Goal: Check status: Check status

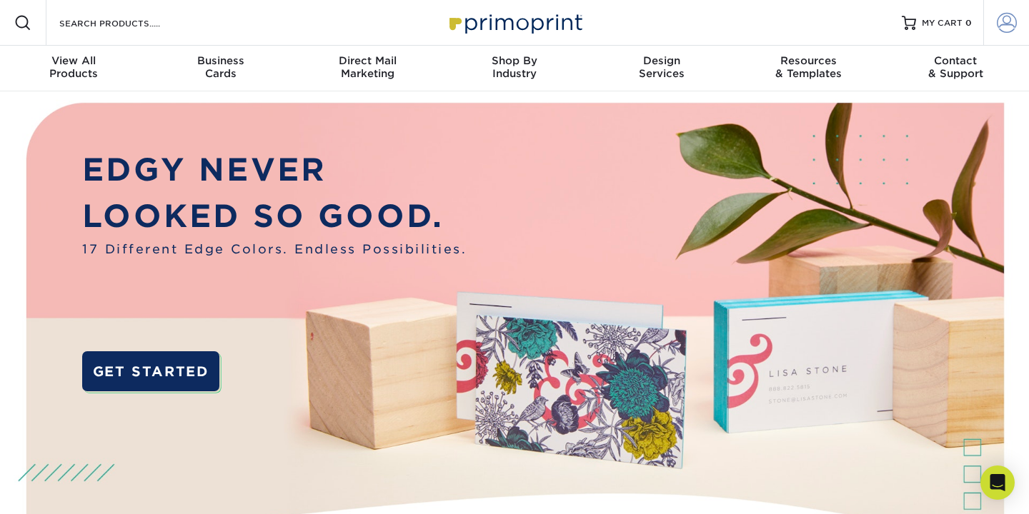
click at [996, 21] on span at bounding box center [1006, 23] width 20 height 20
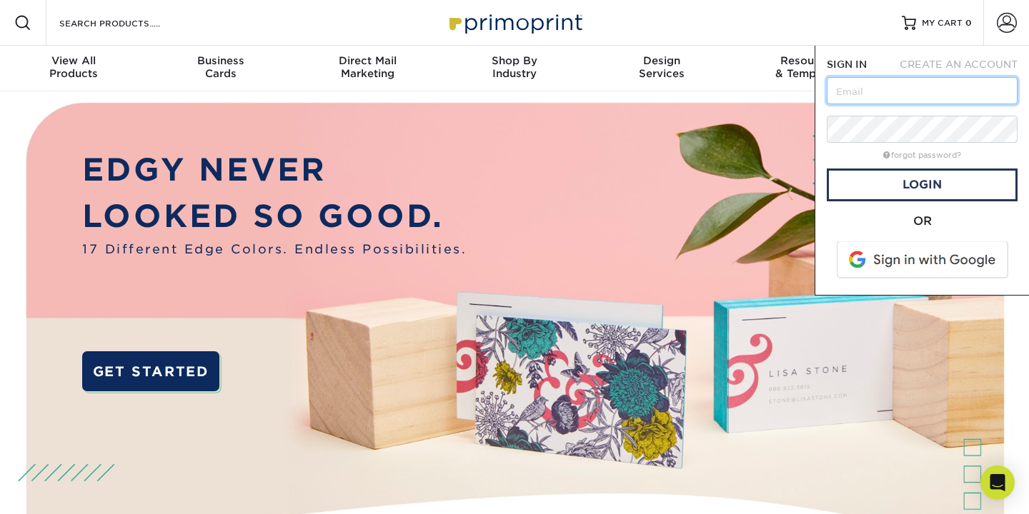
type input "[EMAIL_ADDRESS][DOMAIN_NAME]"
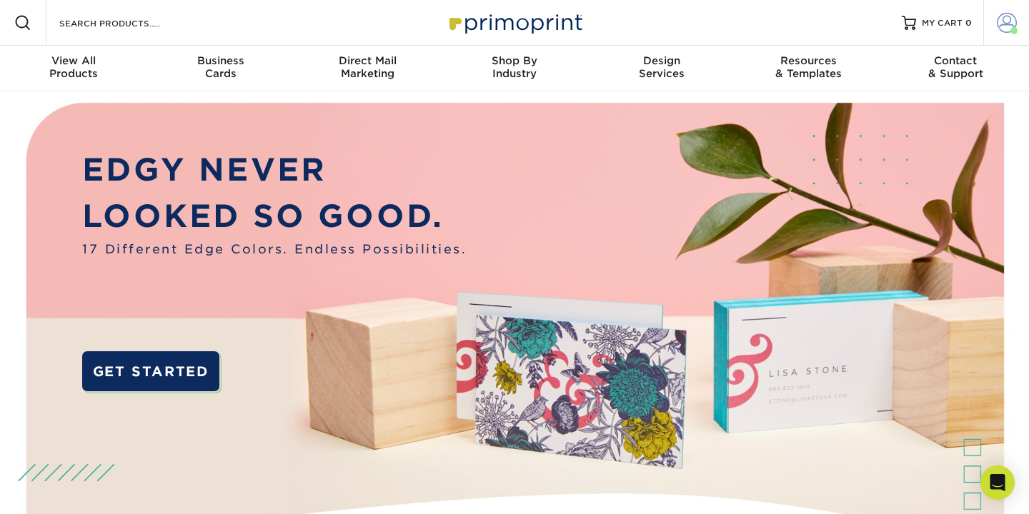
click at [1007, 21] on span at bounding box center [1006, 23] width 20 height 20
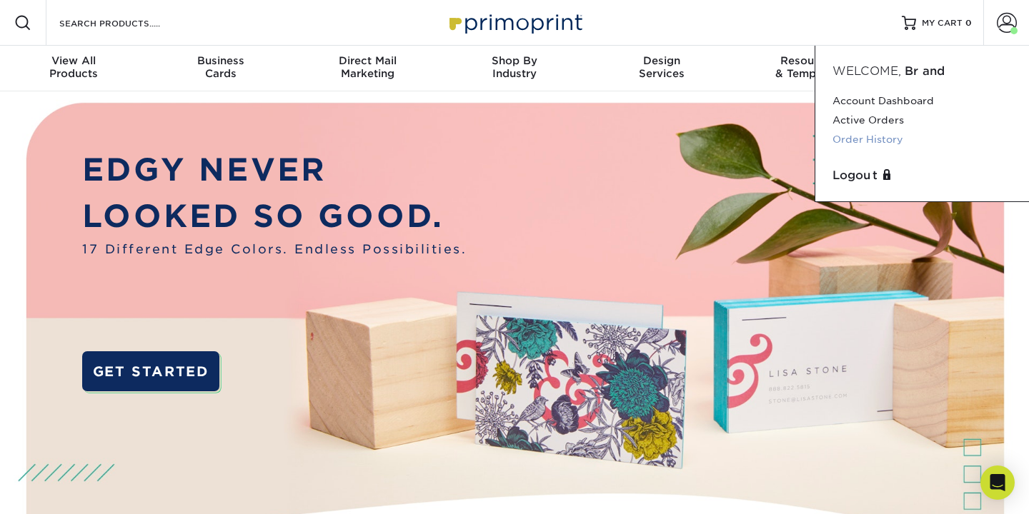
click at [876, 137] on link "Order History" at bounding box center [921, 139] width 179 height 19
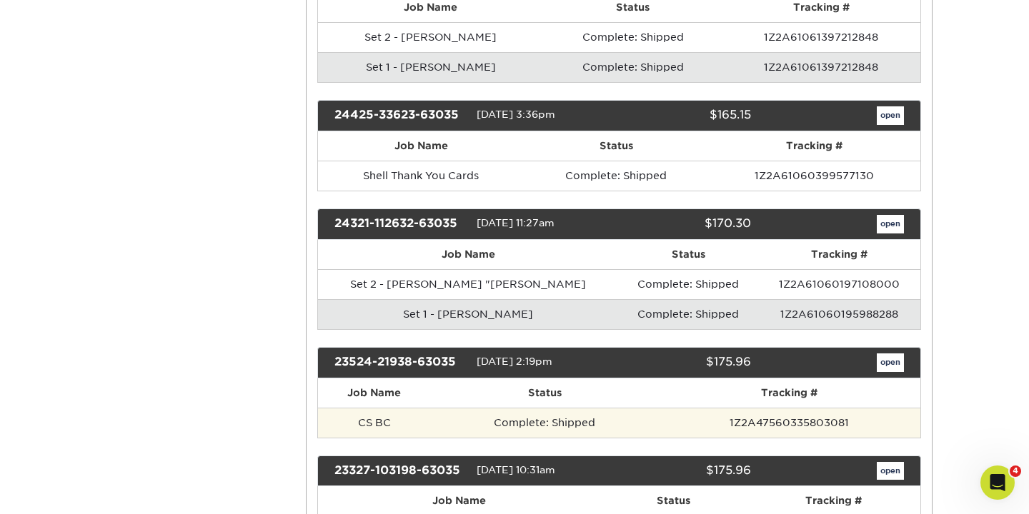
click at [372, 419] on td "CS BC" at bounding box center [375, 423] width 114 height 30
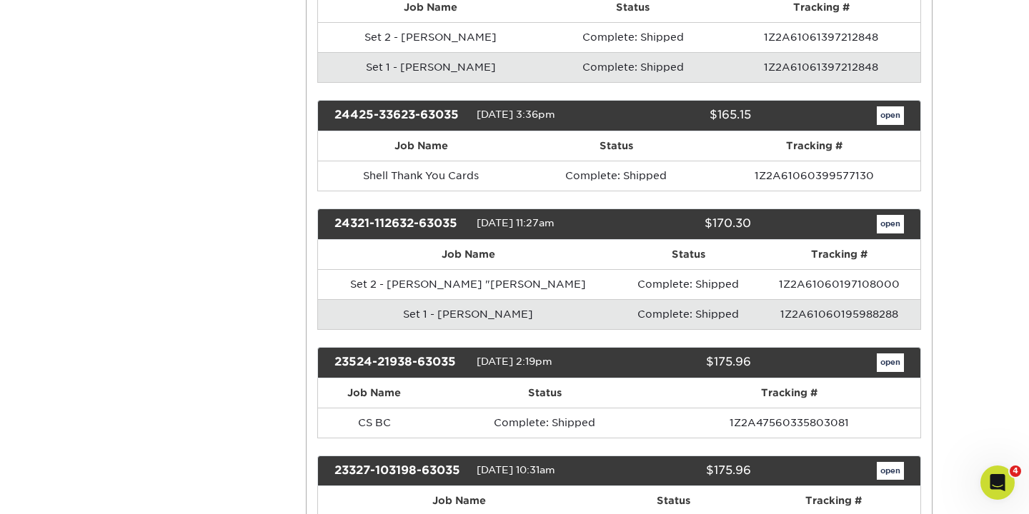
click at [890, 362] on link "open" at bounding box center [889, 363] width 27 height 19
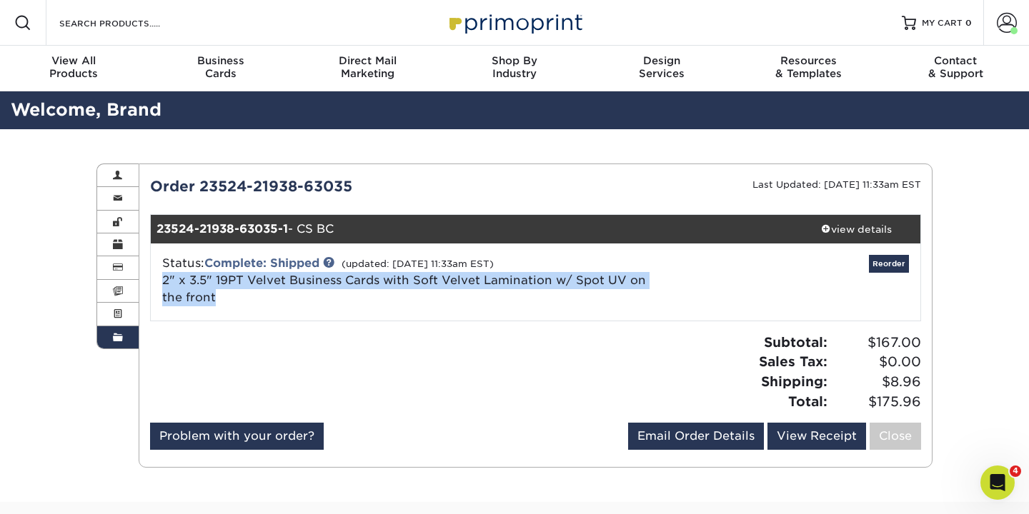
drag, startPoint x: 156, startPoint y: 281, endPoint x: 244, endPoint y: 307, distance: 91.1
click at [244, 307] on div "Status: Complete: Shipped (updated: 03/21/2024 11:33am EST) 2" x 3.5" 19PT Velv…" at bounding box center [535, 282] width 791 height 77
copy link "2" x 3.5" 19PT Velvet Business Cards with Soft Velvet Lamination w/ Spot UV on …"
